Goal: Task Accomplishment & Management: Manage account settings

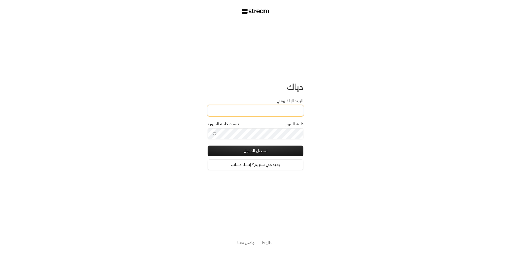
drag, startPoint x: 0, startPoint y: 0, endPoint x: 260, endPoint y: 108, distance: 281.3
click at [260, 108] on input "البريد الإلكتروني" at bounding box center [256, 110] width 96 height 11
type input "[EMAIL_ADDRESS][DOMAIN_NAME]"
click at [269, 154] on button "تسجيل الدخول" at bounding box center [256, 151] width 96 height 11
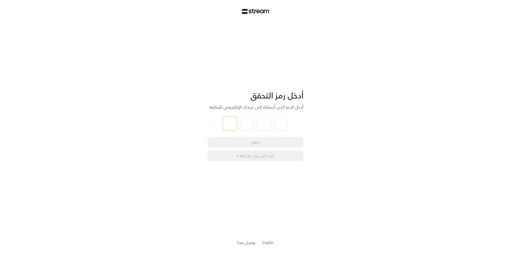
type input "0"
type input "2"
type input "1"
type input "7"
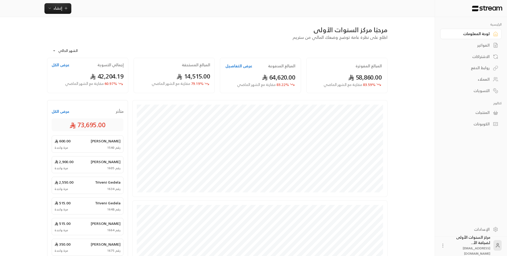
click at [485, 40] on link "الفواتير" at bounding box center [471, 45] width 62 height 10
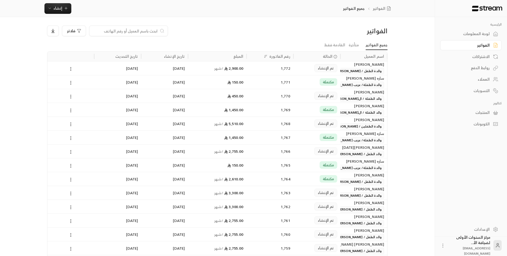
click at [272, 66] on div "1,772" at bounding box center [270, 69] width 40 height 14
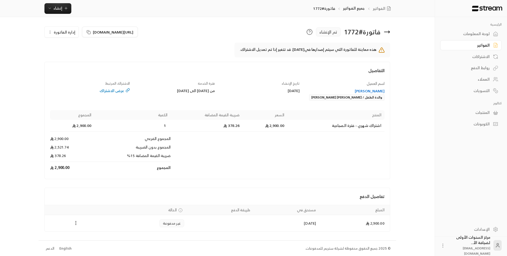
click at [387, 31] on icon at bounding box center [387, 32] width 6 height 6
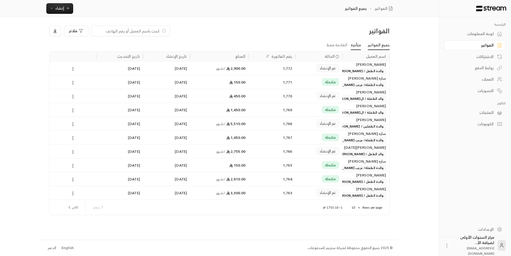
click at [357, 45] on link "متأخرة" at bounding box center [356, 45] width 10 height 10
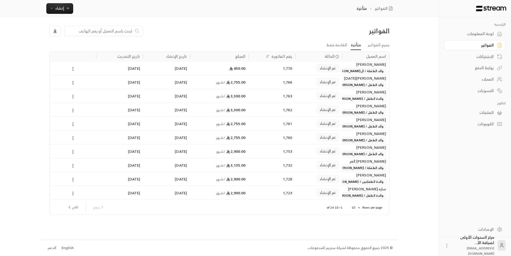
click at [352, 206] on body "الرئيسية لوحة المعلومات الفواتير الاشتراكات روابط الدفع العملاء التسويات كتالوج…" at bounding box center [255, 128] width 511 height 256
click at [354, 242] on li "100" at bounding box center [355, 243] width 15 height 9
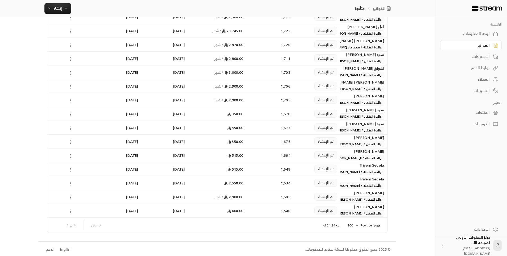
scroll to position [178, 0]
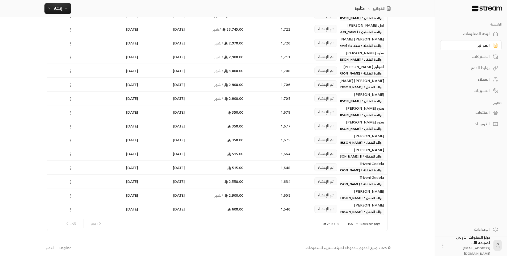
click at [351, 123] on div "ساره [PERSON_NAME]" at bounding box center [364, 122] width 40 height 6
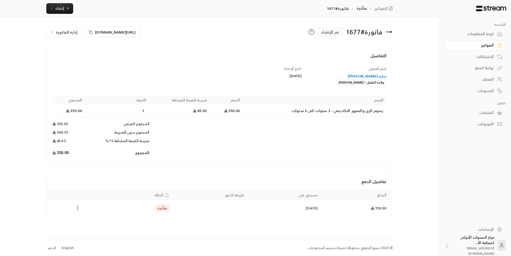
click at [371, 77] on div "ساره [PERSON_NAME]" at bounding box center [347, 75] width 80 height 5
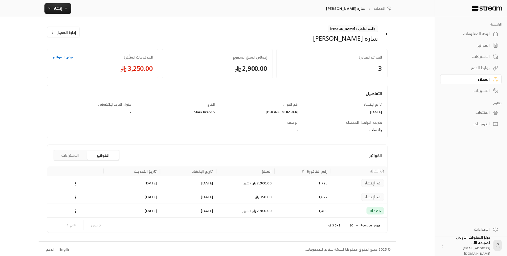
click at [71, 154] on button "الاشتراكات" at bounding box center [70, 155] width 32 height 9
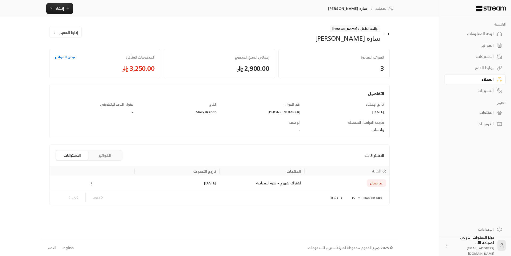
click at [117, 156] on button "الفواتير" at bounding box center [105, 155] width 32 height 9
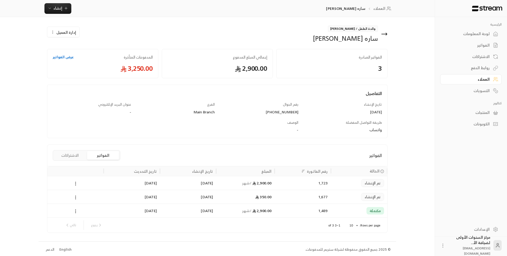
click at [218, 200] on div "350.00" at bounding box center [245, 197] width 59 height 14
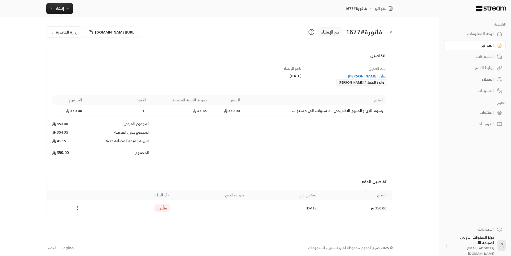
click at [60, 33] on span "إدارة الفاتورة" at bounding box center [67, 32] width 22 height 7
click at [73, 57] on link "إلغاء" at bounding box center [66, 57] width 33 height 10
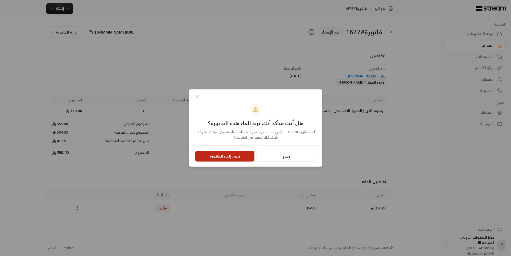
click at [240, 159] on button "نعم، إلغاء الفاتورة" at bounding box center [224, 156] width 59 height 11
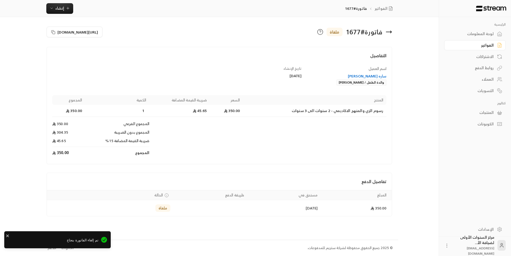
click at [389, 31] on icon at bounding box center [389, 32] width 6 height 6
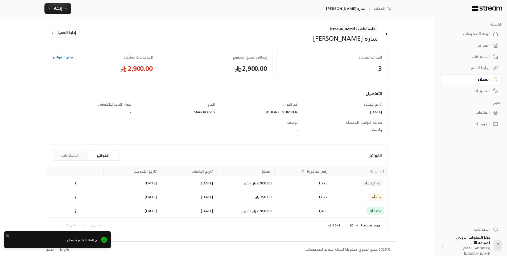
click at [87, 186] on div at bounding box center [76, 183] width 50 height 14
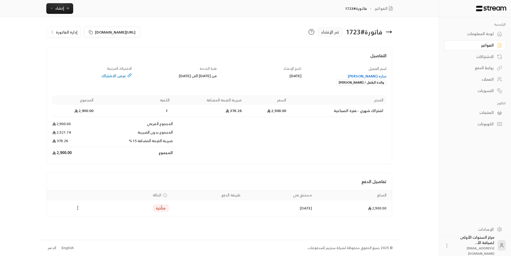
click at [65, 31] on span "إدارة الفاتورة" at bounding box center [67, 32] width 22 height 7
click at [74, 55] on link "إلغاء" at bounding box center [66, 57] width 33 height 10
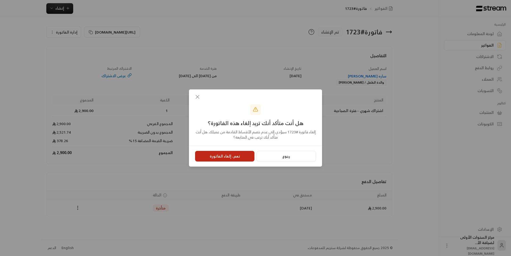
click at [222, 157] on button "نعم، إلغاء الفاتورة" at bounding box center [224, 156] width 59 height 11
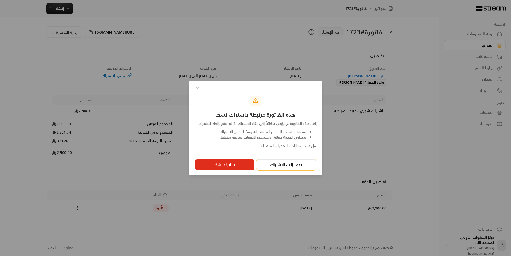
click at [271, 167] on button "نعم، إلغاء الاشتراك" at bounding box center [286, 164] width 59 height 11
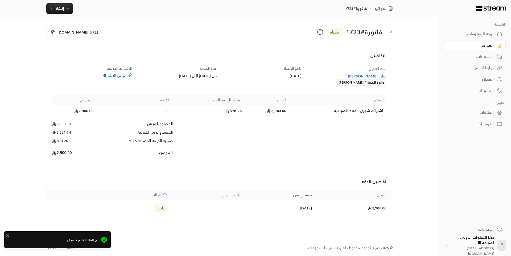
click at [387, 33] on icon at bounding box center [389, 32] width 6 height 6
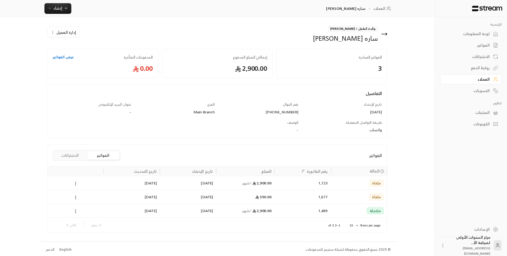
click at [73, 153] on button "الاشتراكات" at bounding box center [70, 155] width 32 height 9
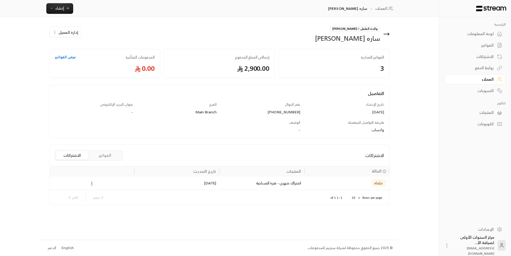
click at [384, 34] on icon at bounding box center [386, 34] width 6 height 6
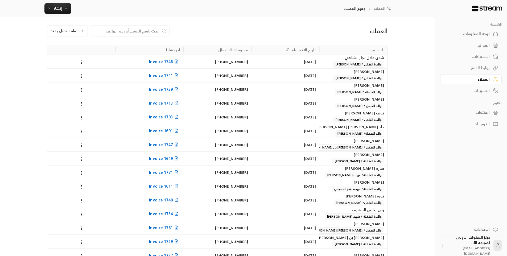
click at [494, 33] on icon at bounding box center [495, 33] width 5 height 5
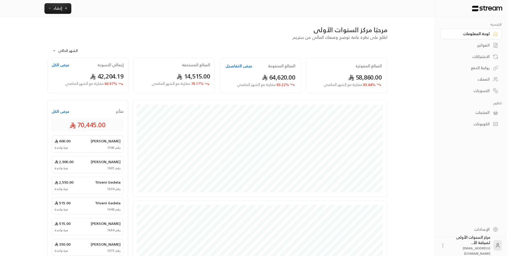
click at [490, 43] on link "الفواتير" at bounding box center [471, 45] width 62 height 10
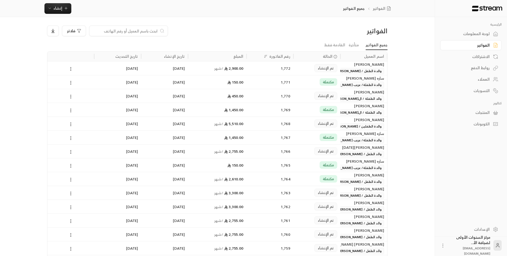
click at [362, 47] on li "متأخرة" at bounding box center [353, 45] width 17 height 10
click at [358, 44] on link "متأخرة" at bounding box center [354, 45] width 10 height 10
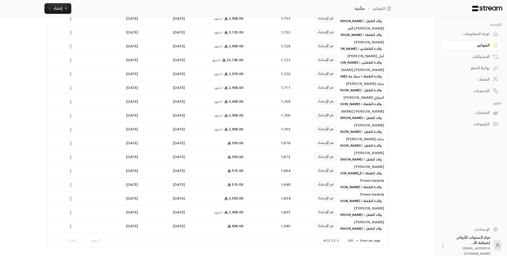
scroll to position [150, 0]
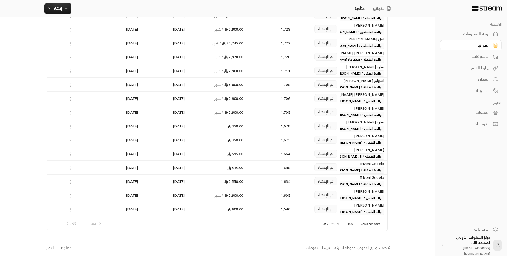
click at [352, 198] on span "والد الطفل / [PERSON_NAME] [PERSON_NAME]" at bounding box center [346, 198] width 75 height 6
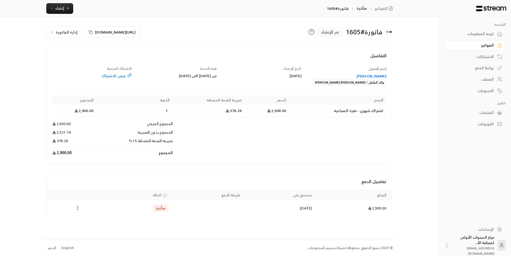
click at [368, 75] on div "[PERSON_NAME]" at bounding box center [347, 75] width 80 height 5
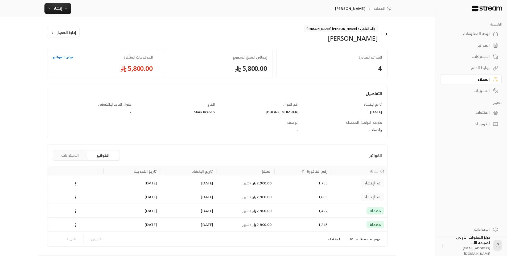
click at [280, 194] on div "1,605" at bounding box center [303, 197] width 50 height 14
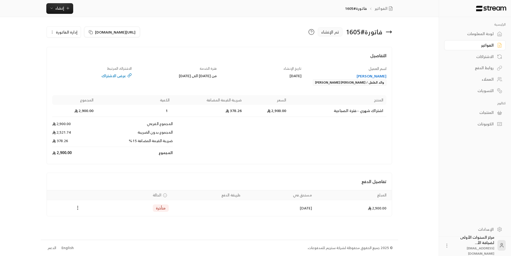
click at [74, 34] on span "إدارة الفاتورة" at bounding box center [67, 32] width 22 height 7
click at [79, 52] on link "إلغاء" at bounding box center [66, 57] width 33 height 10
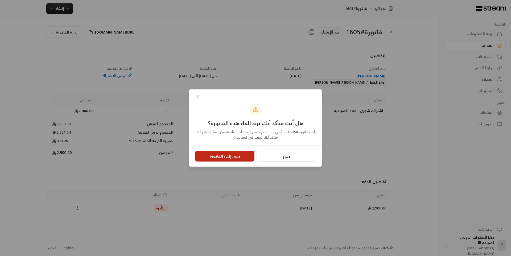
click at [242, 152] on button "نعم، إلغاء الفاتورة" at bounding box center [224, 156] width 59 height 11
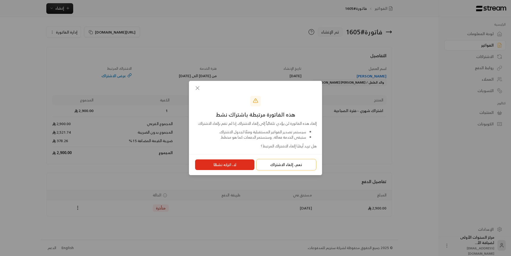
click at [278, 168] on button "نعم، إلغاء الاشتراك" at bounding box center [286, 164] width 59 height 11
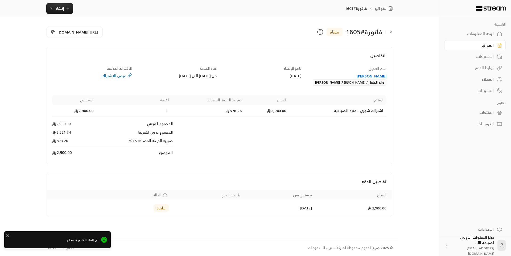
click at [373, 76] on div "[PERSON_NAME]" at bounding box center [347, 75] width 80 height 5
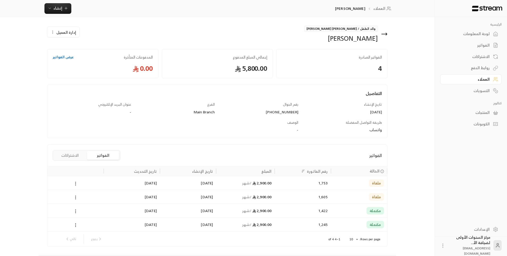
click at [64, 153] on button "الاشتراكات" at bounding box center [70, 155] width 32 height 9
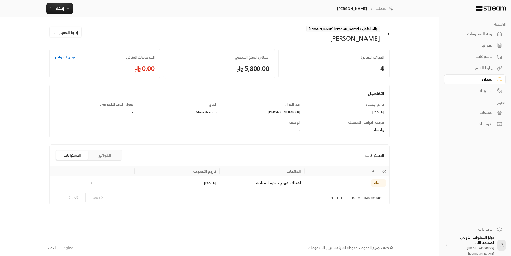
click at [384, 33] on icon at bounding box center [386, 34] width 6 height 6
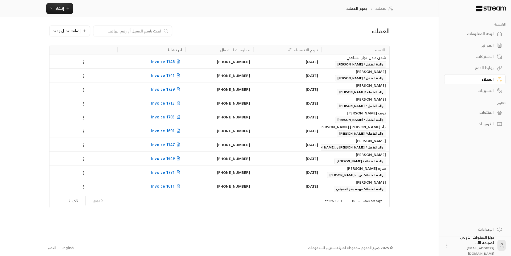
click at [484, 47] on div "الفواتير" at bounding box center [472, 45] width 43 height 5
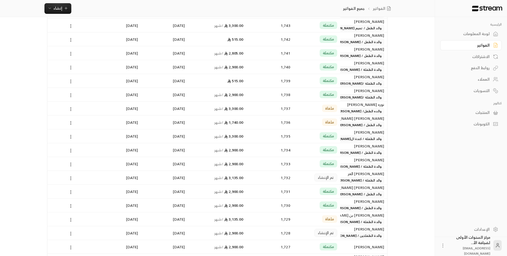
scroll to position [453, 0]
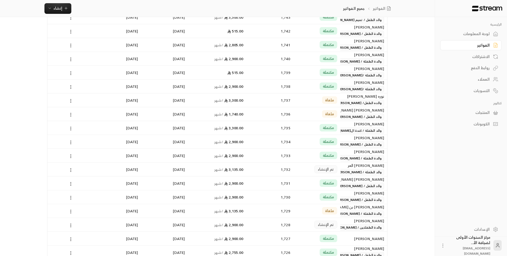
click at [326, 168] on span "تم الإنشاء" at bounding box center [326, 169] width 16 height 5
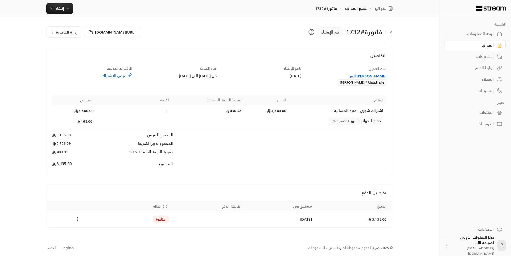
click at [379, 73] on div "[PERSON_NAME] العر" at bounding box center [347, 75] width 80 height 5
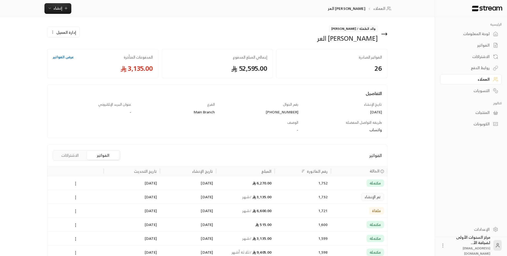
click at [297, 200] on div "1,732" at bounding box center [303, 197] width 50 height 14
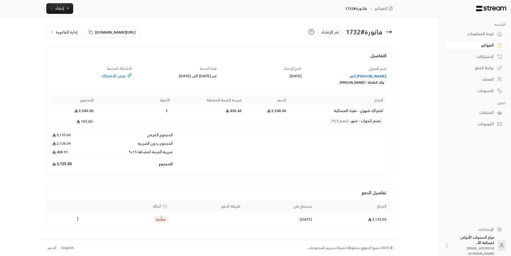
click at [71, 33] on span "إدارة الفاتورة" at bounding box center [67, 32] width 22 height 7
click at [75, 57] on span "إلغاء" at bounding box center [77, 57] width 7 height 4
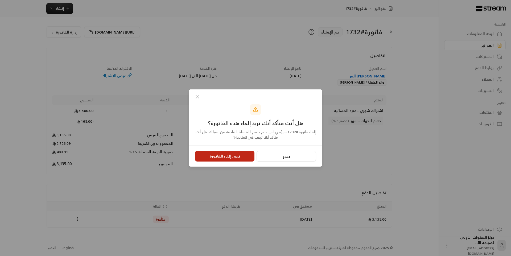
click at [222, 156] on button "نعم، إلغاء الفاتورة" at bounding box center [224, 156] width 59 height 11
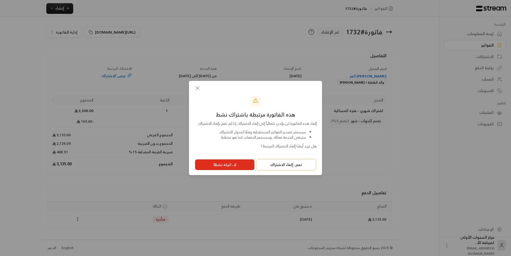
click at [267, 167] on button "نعم، إلغاء الاشتراك" at bounding box center [286, 164] width 59 height 11
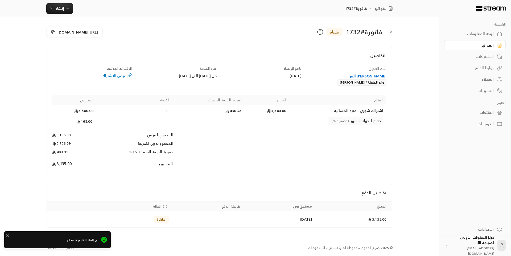
click at [375, 77] on div "[PERSON_NAME] العر" at bounding box center [347, 75] width 80 height 5
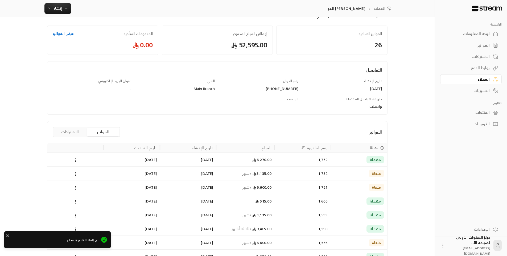
scroll to position [53, 0]
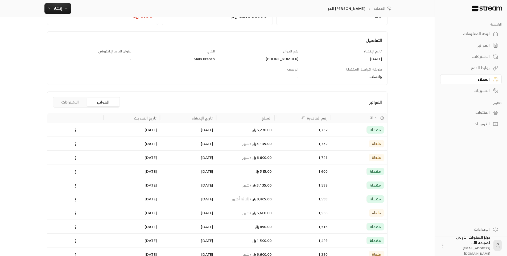
click at [71, 100] on button "الاشتراكات" at bounding box center [70, 102] width 32 height 9
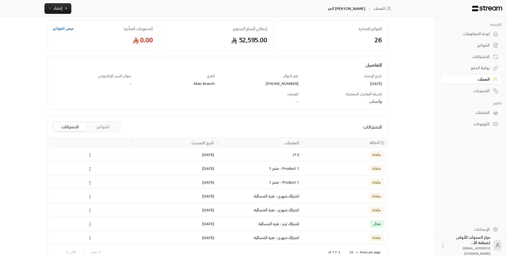
scroll to position [0, 0]
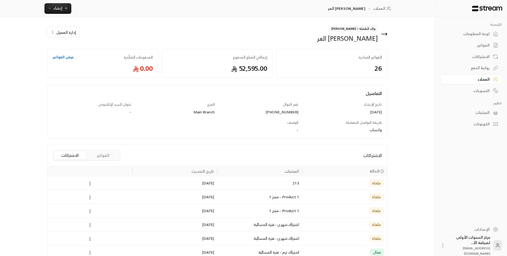
click at [383, 34] on icon at bounding box center [384, 34] width 5 height 0
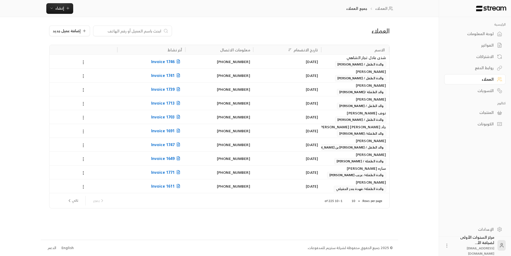
click at [469, 32] on div "لوحة المعلومات" at bounding box center [472, 33] width 43 height 5
